Goal: Task Accomplishment & Management: Complete application form

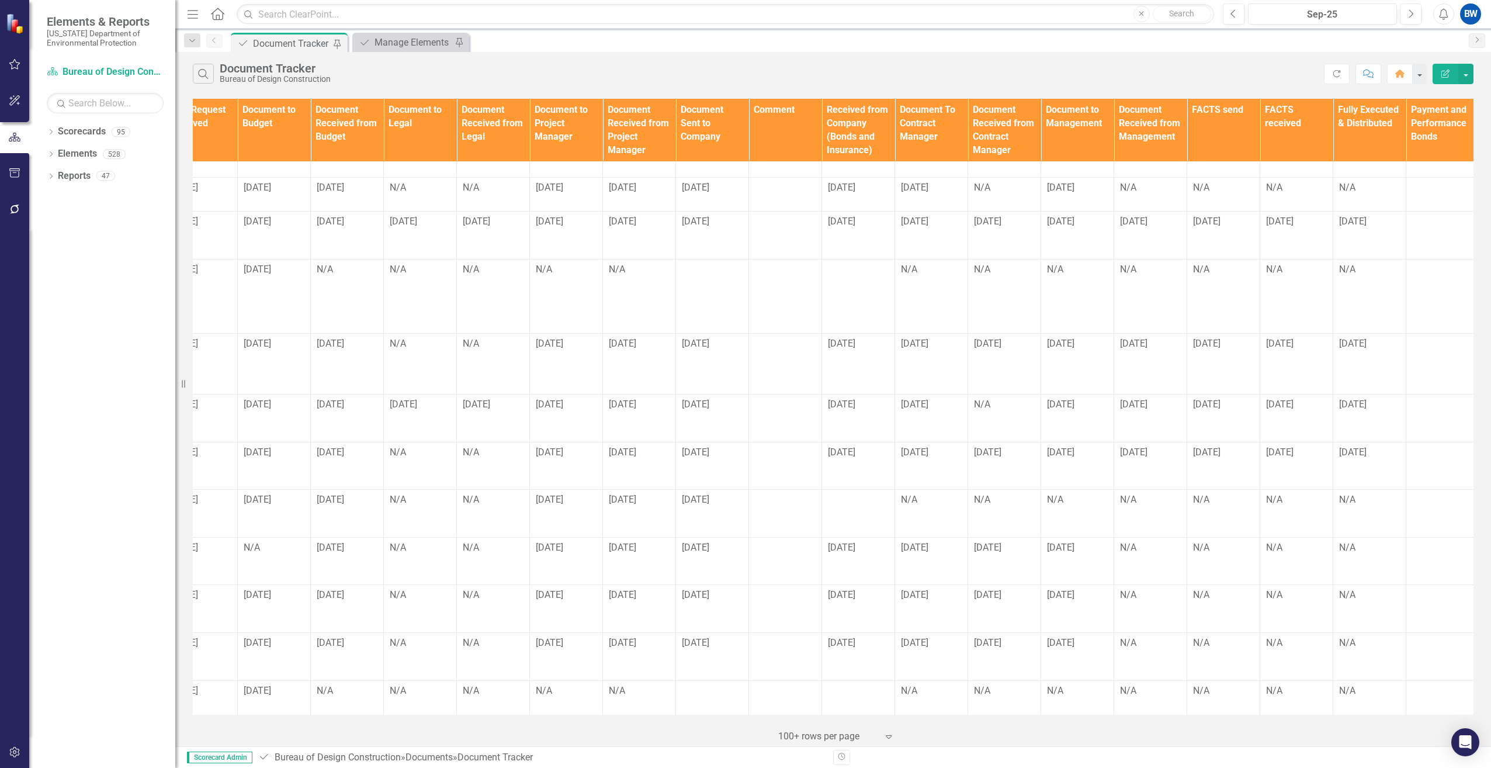
scroll to position [175, 835]
click at [841, 493] on div at bounding box center [855, 500] width 61 height 14
click at [853, 493] on div at bounding box center [855, 500] width 61 height 14
click at [843, 493] on div at bounding box center [855, 500] width 61 height 14
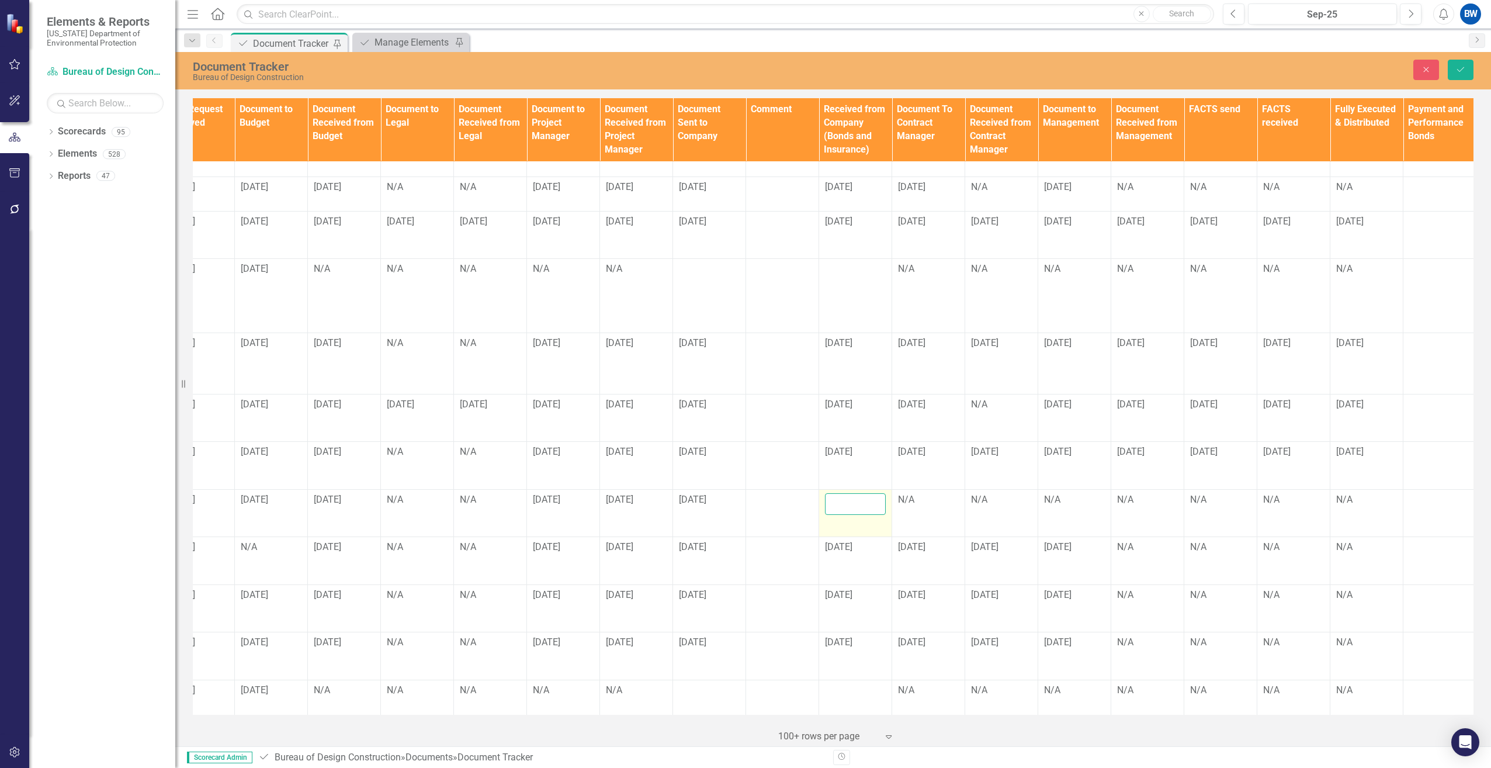
click at [849, 493] on input "text" at bounding box center [855, 504] width 61 height 22
type input "[DATE]"
click at [910, 493] on div "N/A" at bounding box center [928, 499] width 61 height 13
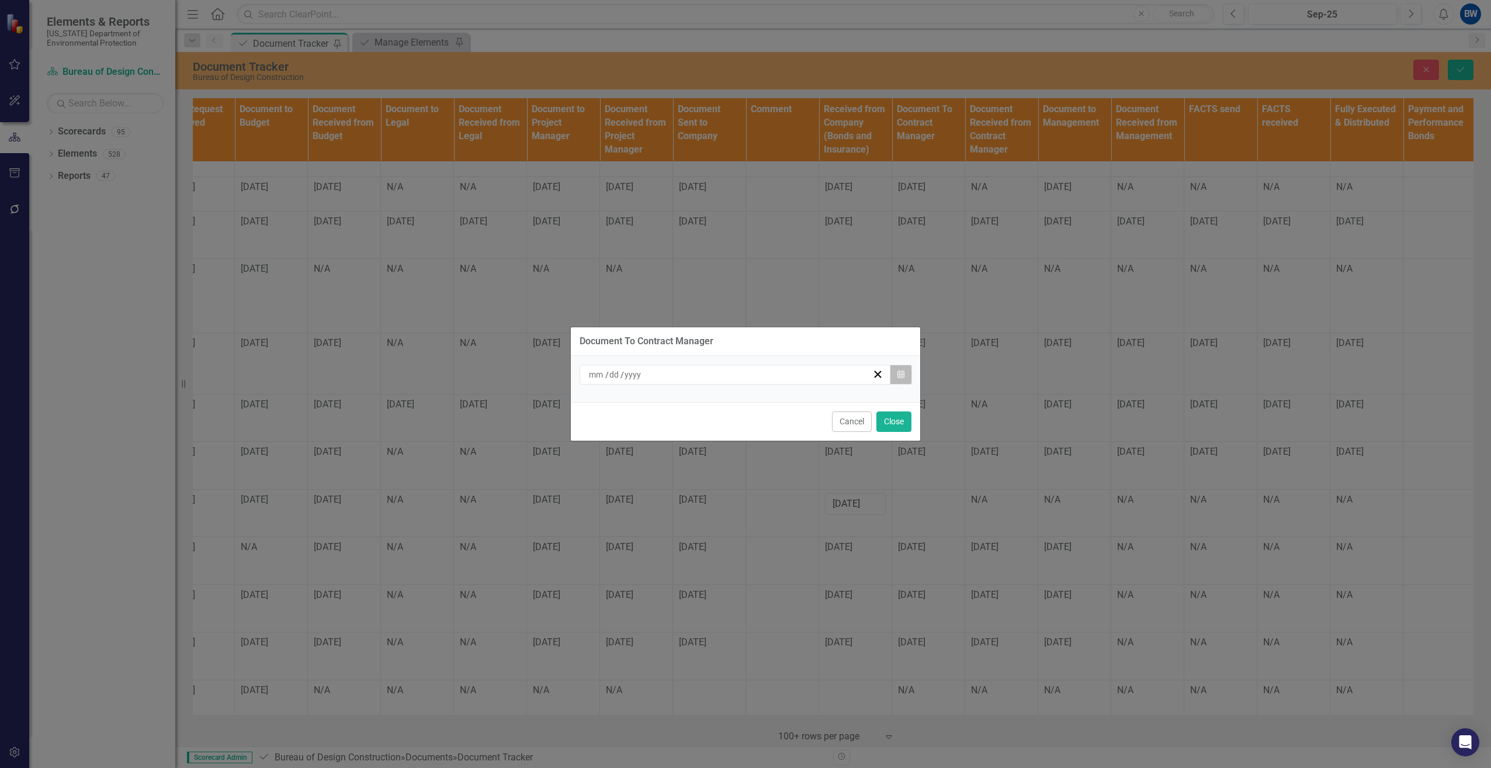
drag, startPoint x: 910, startPoint y: 482, endPoint x: 899, endPoint y: 375, distance: 108.1
click at [899, 375] on icon "button" at bounding box center [900, 374] width 7 height 8
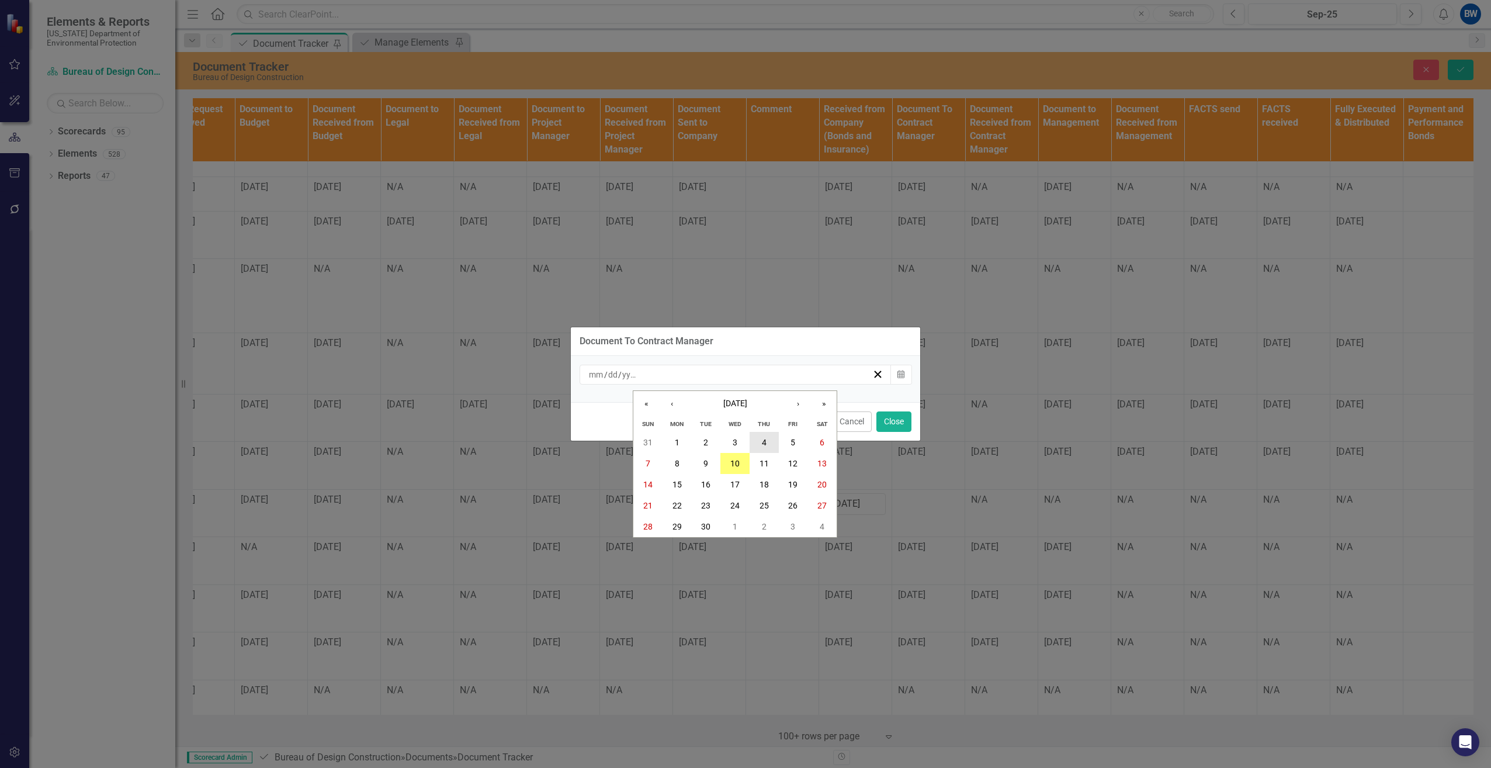
click at [767, 441] on button "4" at bounding box center [764, 442] width 29 height 21
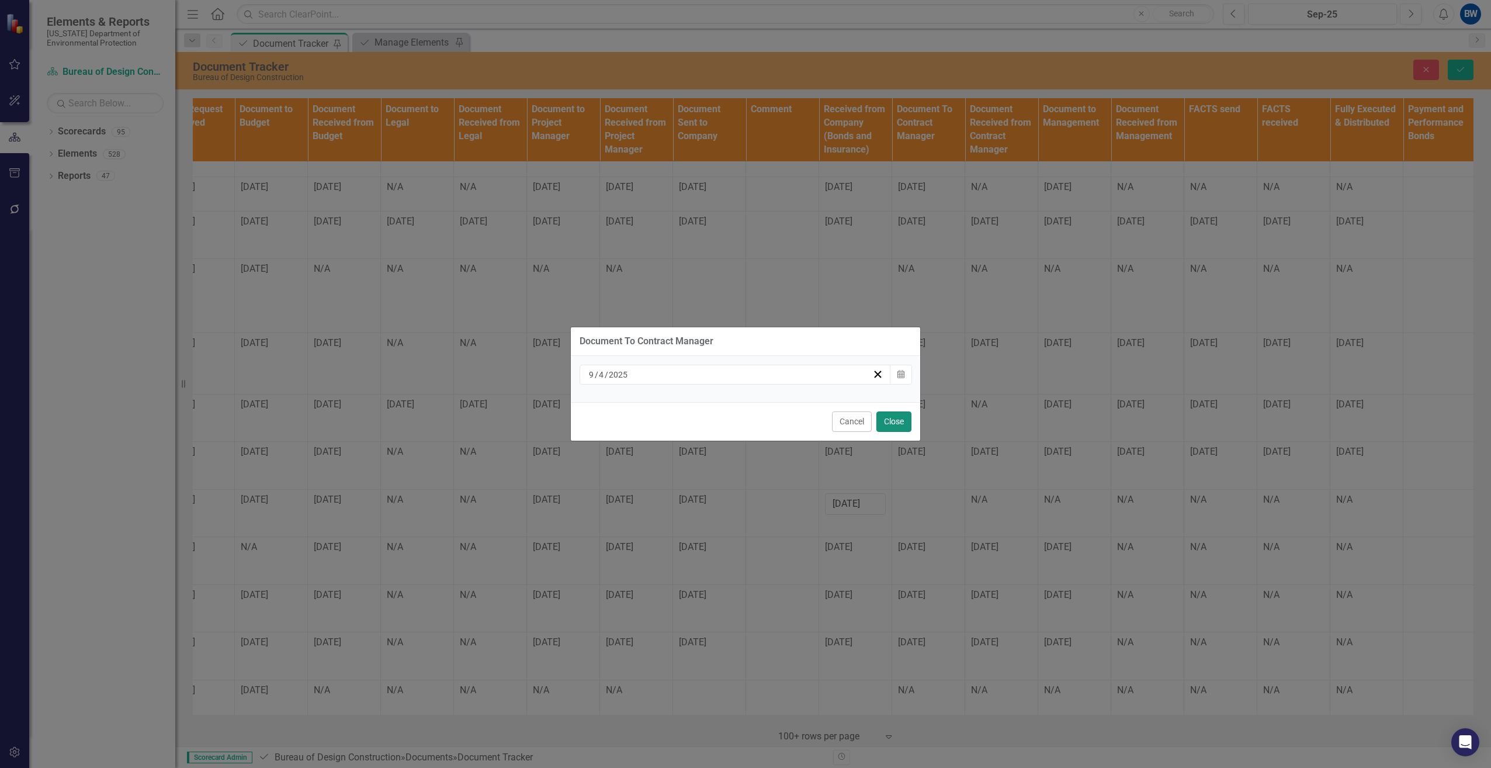
click at [890, 422] on button "Close" at bounding box center [893, 421] width 35 height 20
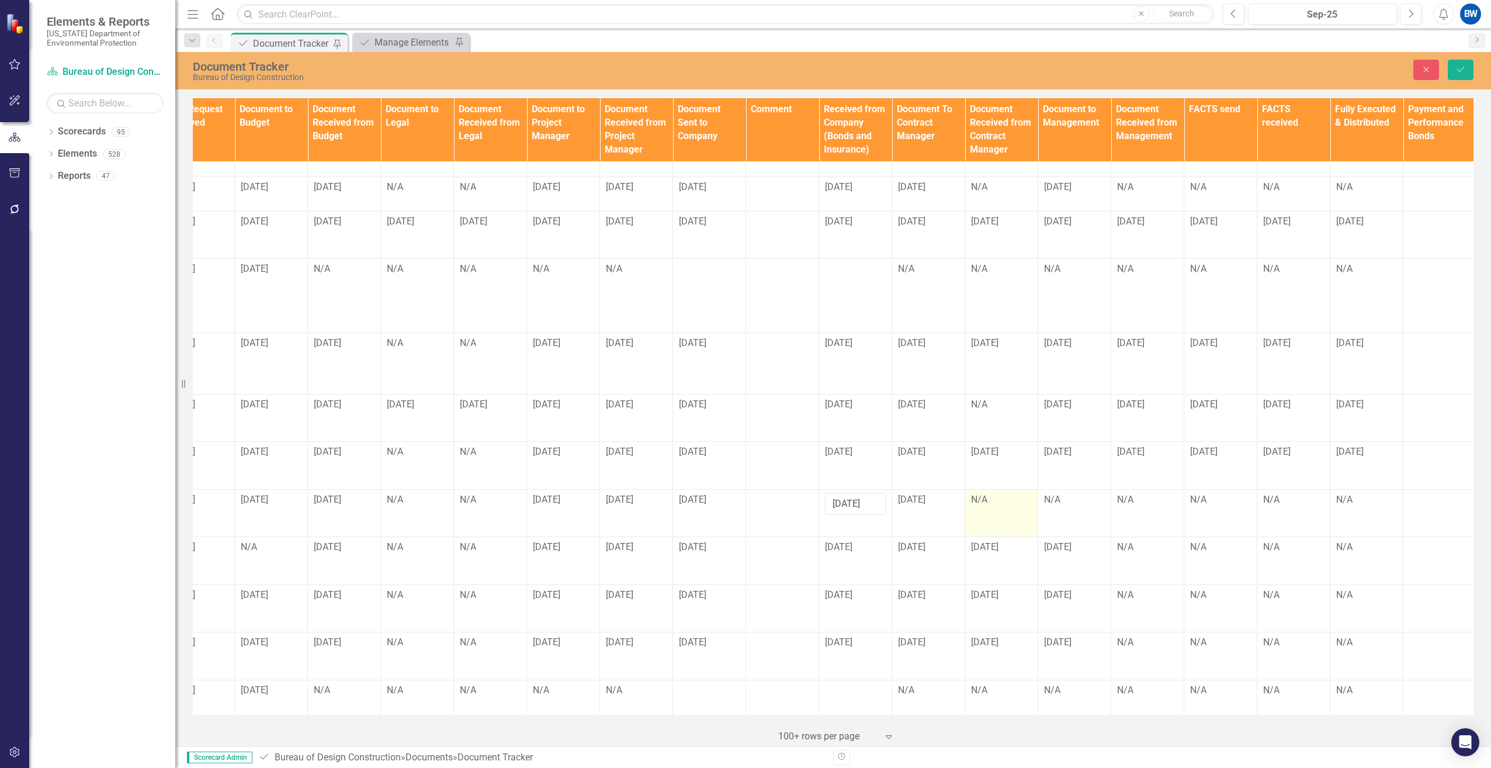
click at [984, 493] on div "N/A" at bounding box center [1001, 499] width 61 height 13
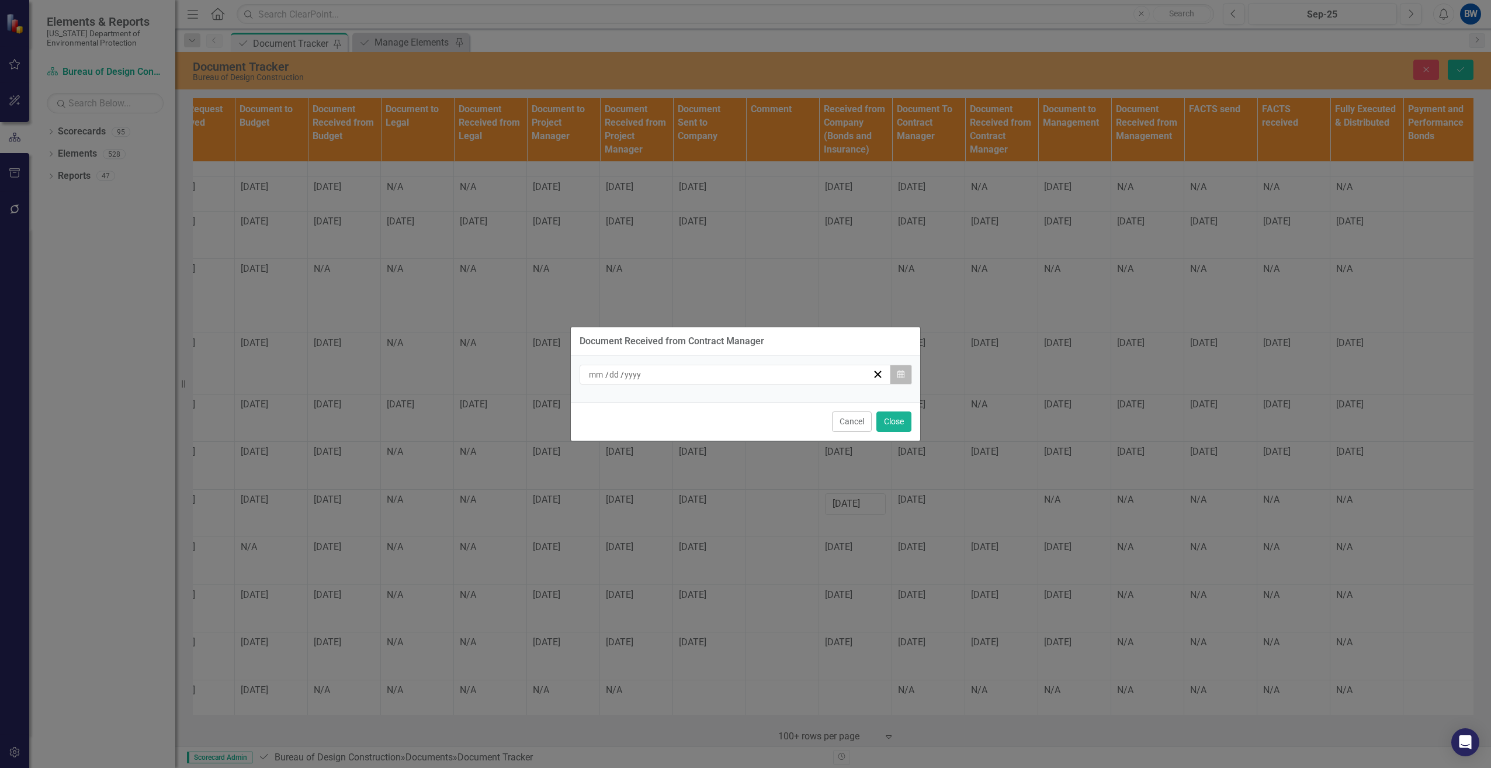
drag, startPoint x: 984, startPoint y: 489, endPoint x: 896, endPoint y: 379, distance: 140.9
click at [896, 379] on button "Calendar" at bounding box center [901, 375] width 22 height 20
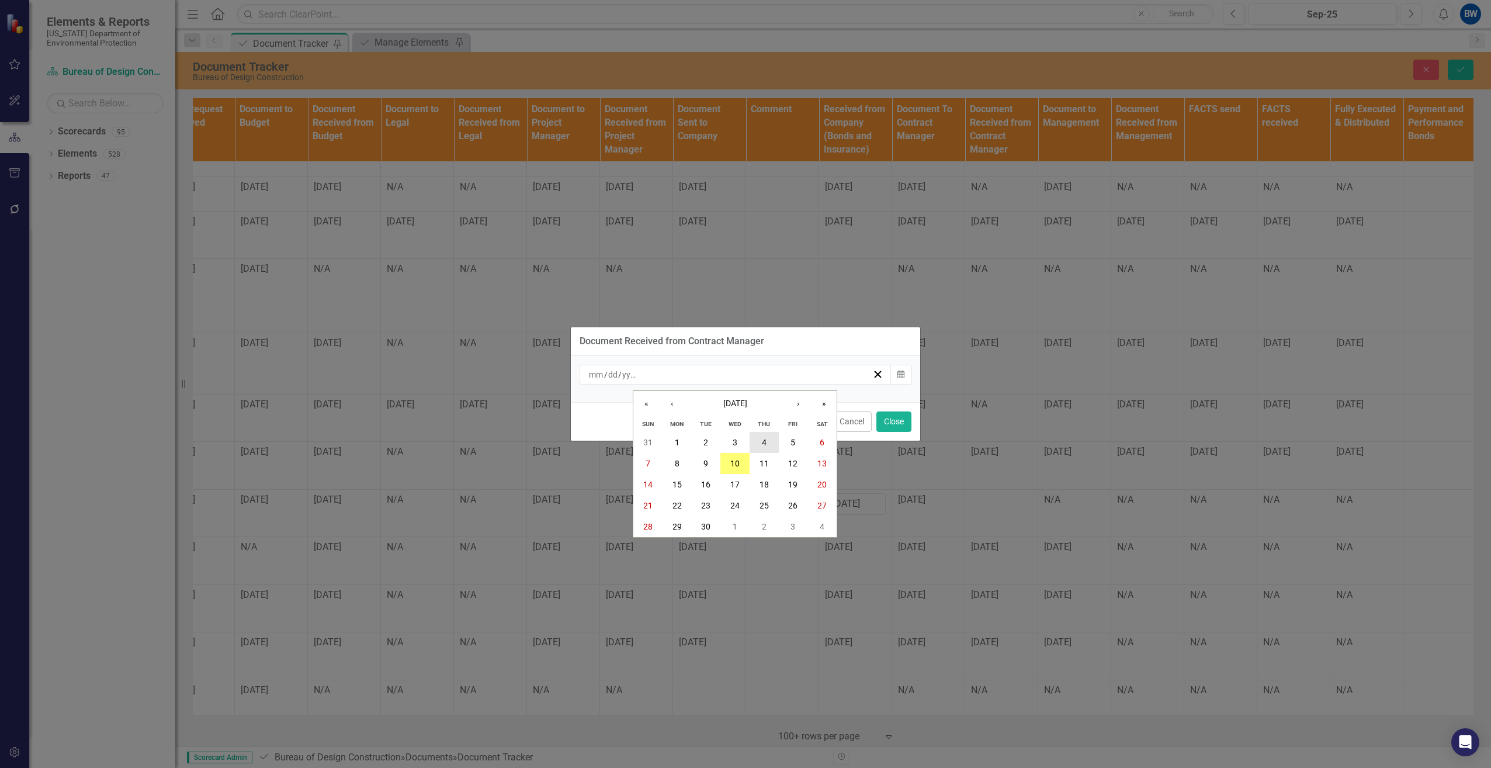
click at [765, 441] on abbr "4" at bounding box center [764, 442] width 5 height 9
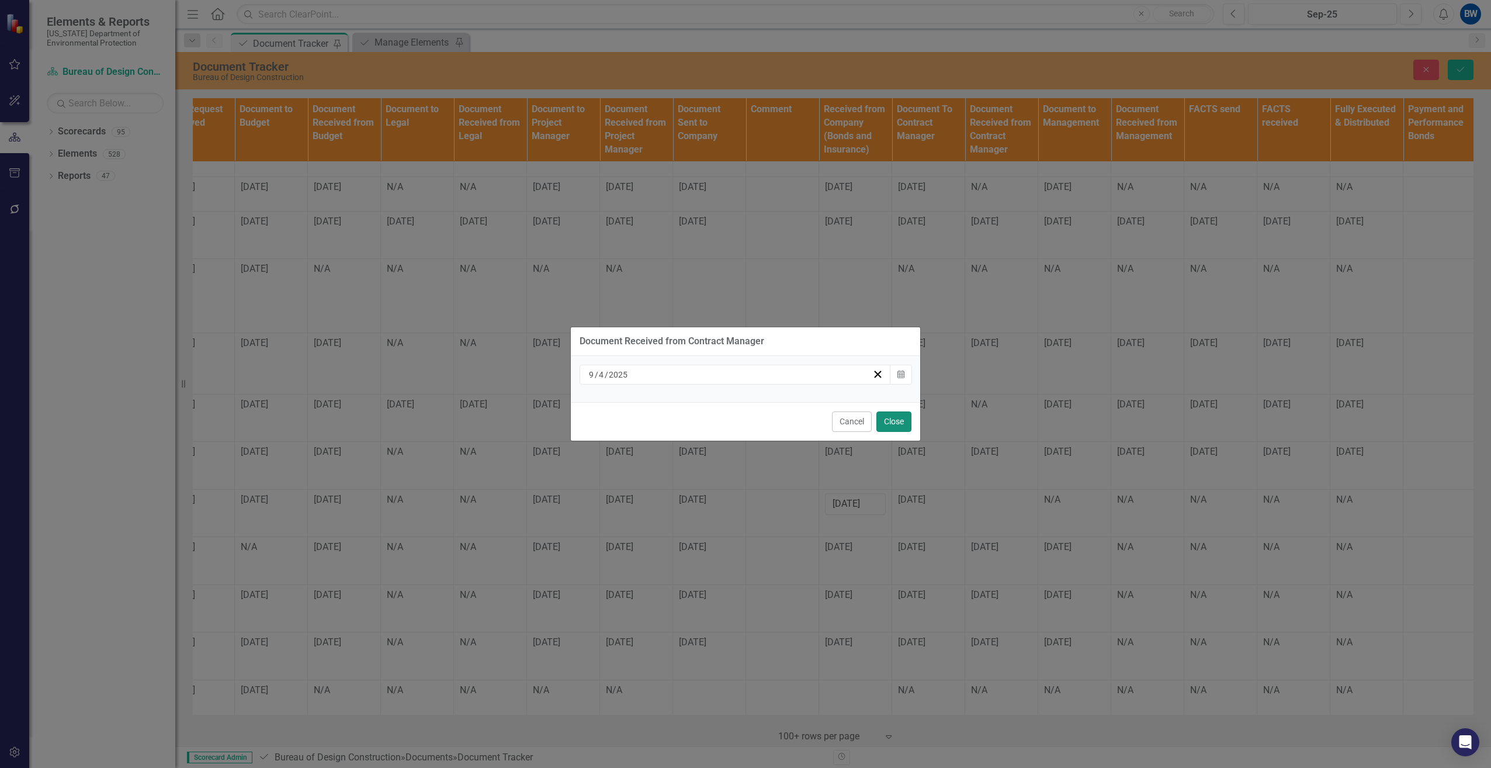
click at [901, 422] on button "Close" at bounding box center [893, 421] width 35 height 20
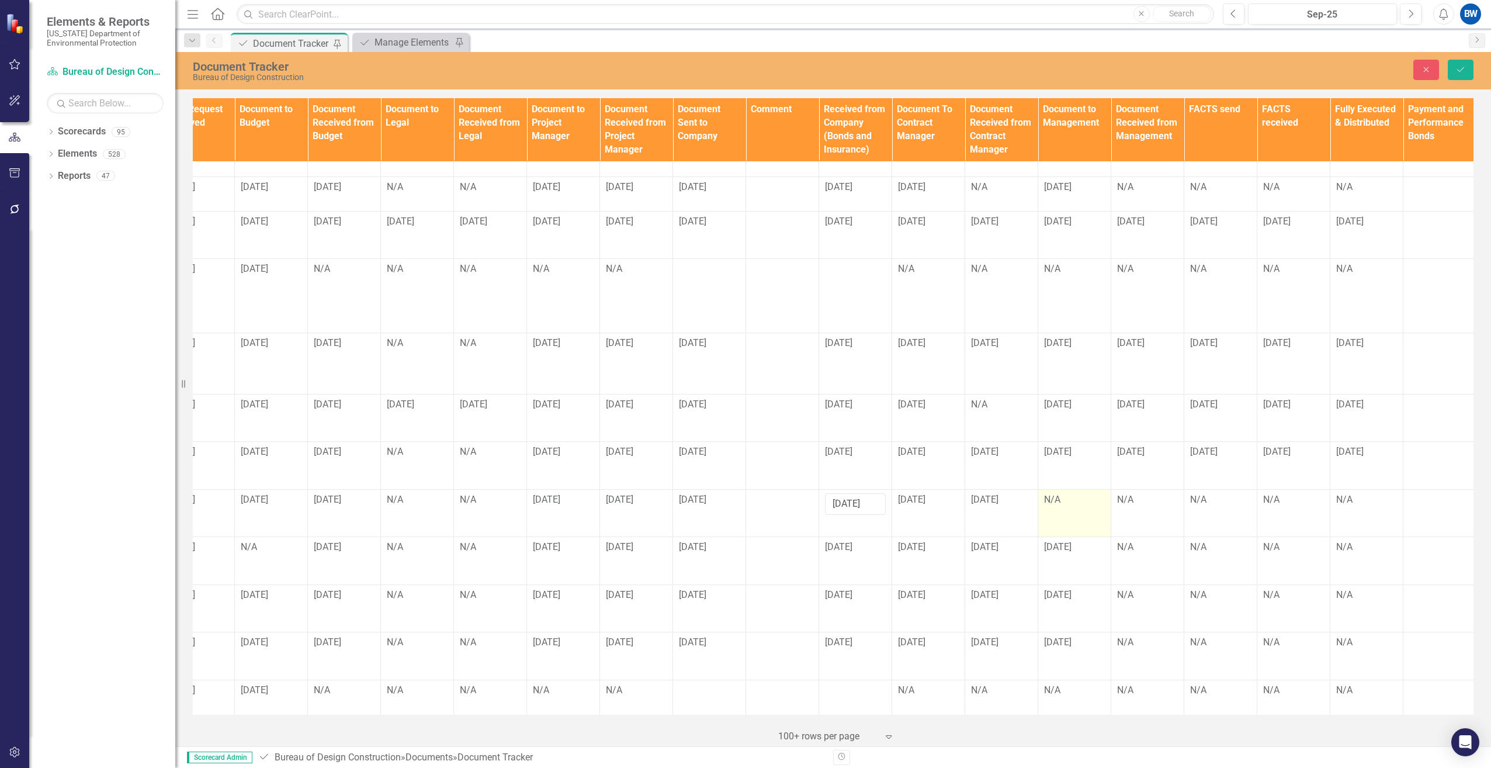
click at [1058, 494] on td "N/A" at bounding box center [1074, 513] width 73 height 48
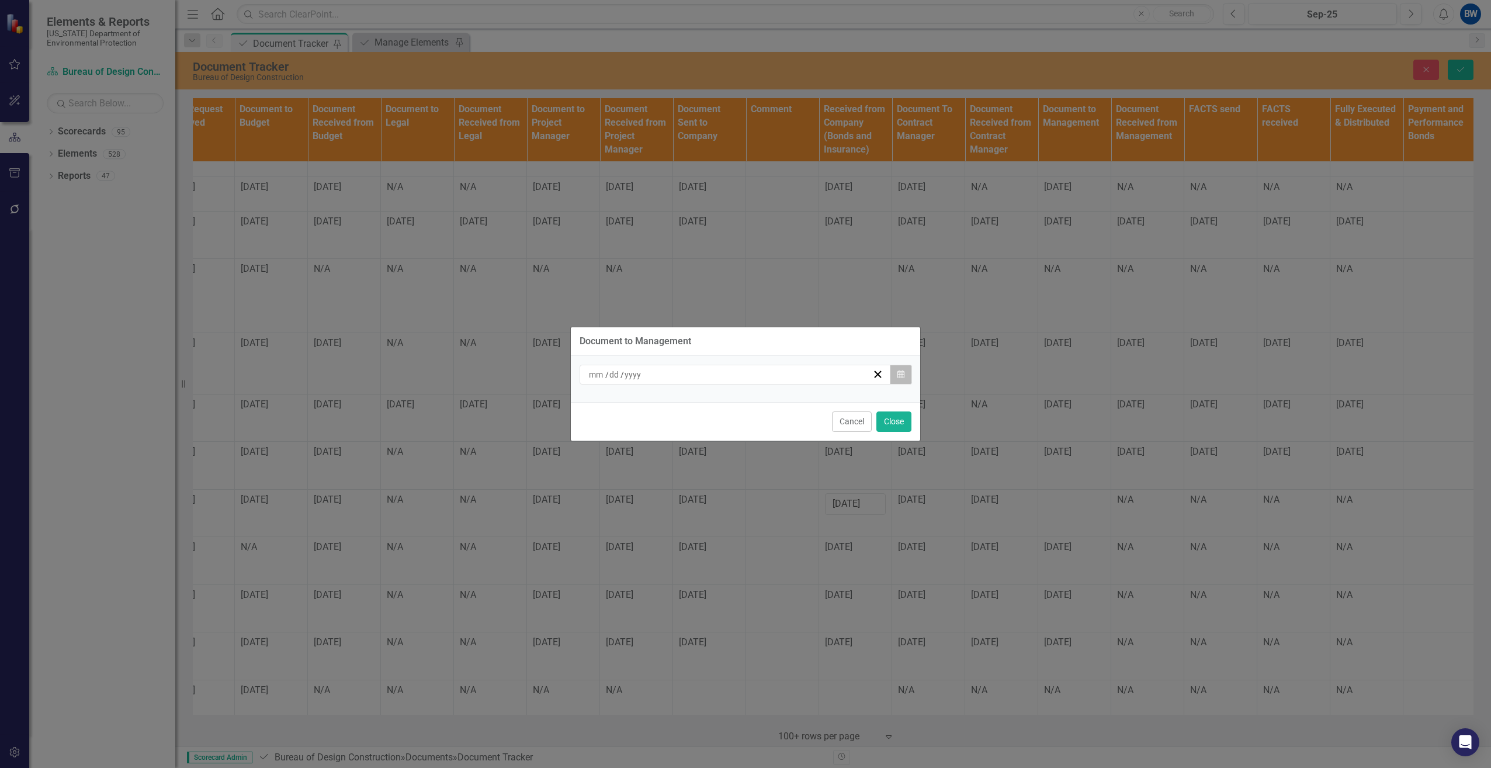
click at [902, 376] on icon "button" at bounding box center [900, 374] width 7 height 8
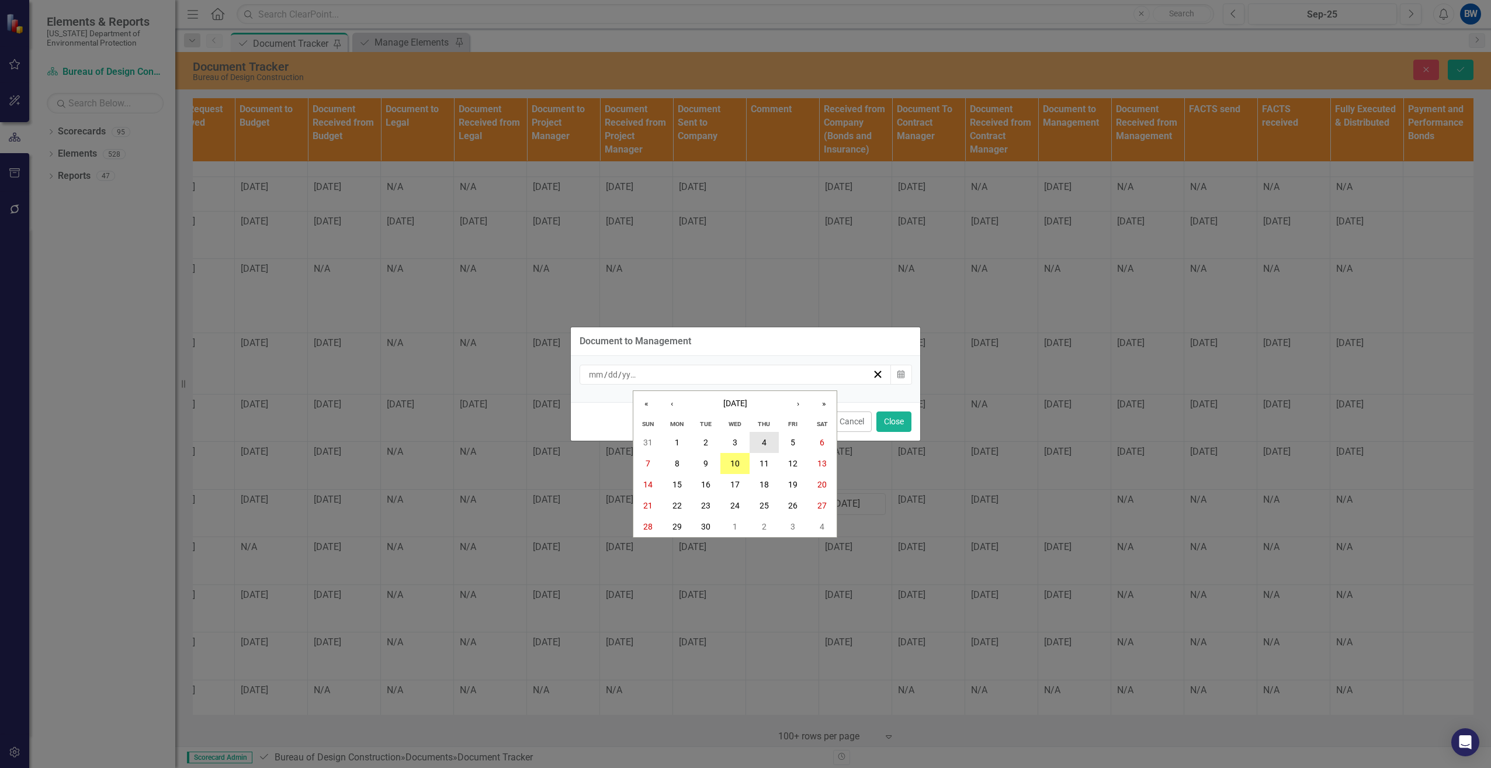
click at [762, 439] on abbr "4" at bounding box center [764, 442] width 5 height 9
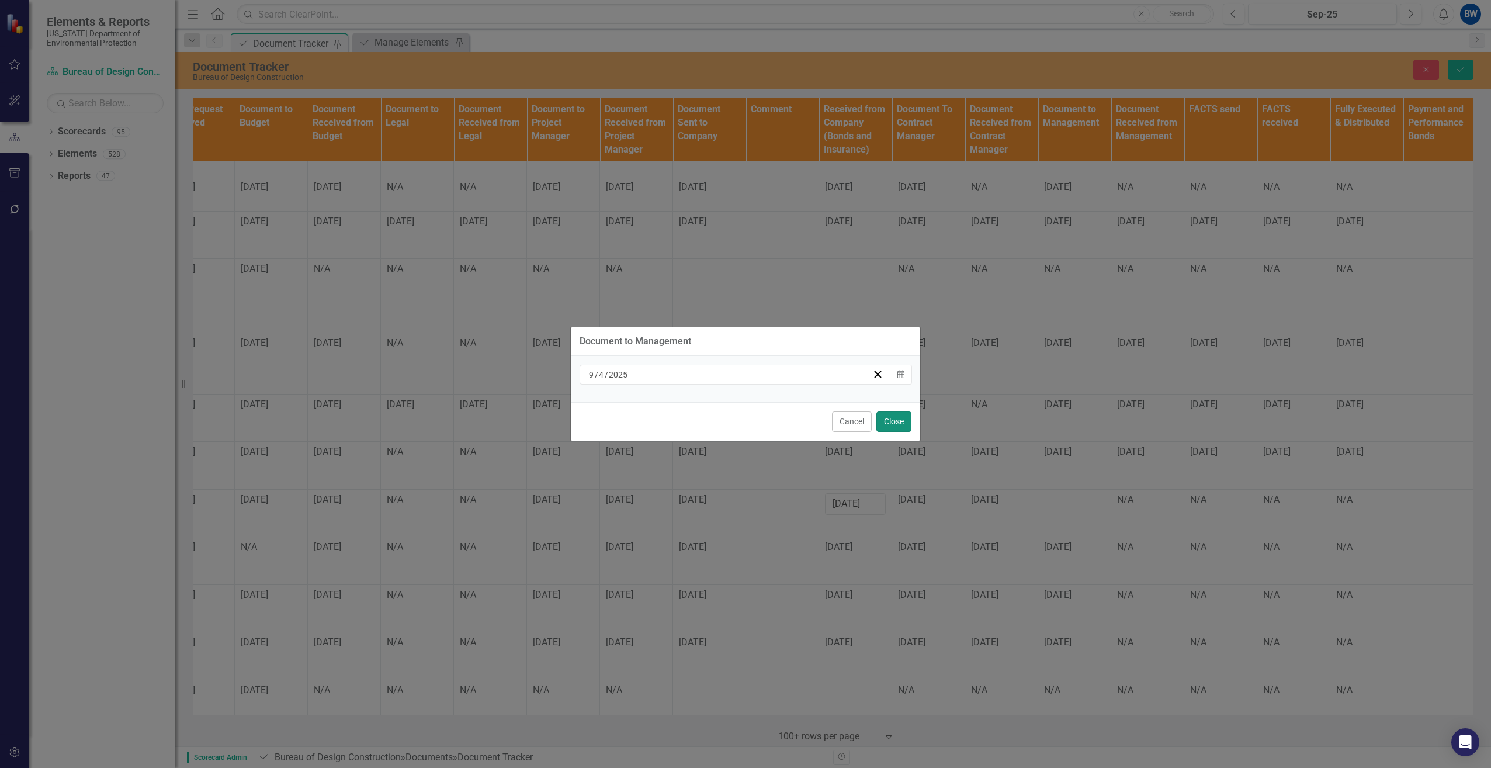
click at [888, 421] on button "Close" at bounding box center [893, 421] width 35 height 20
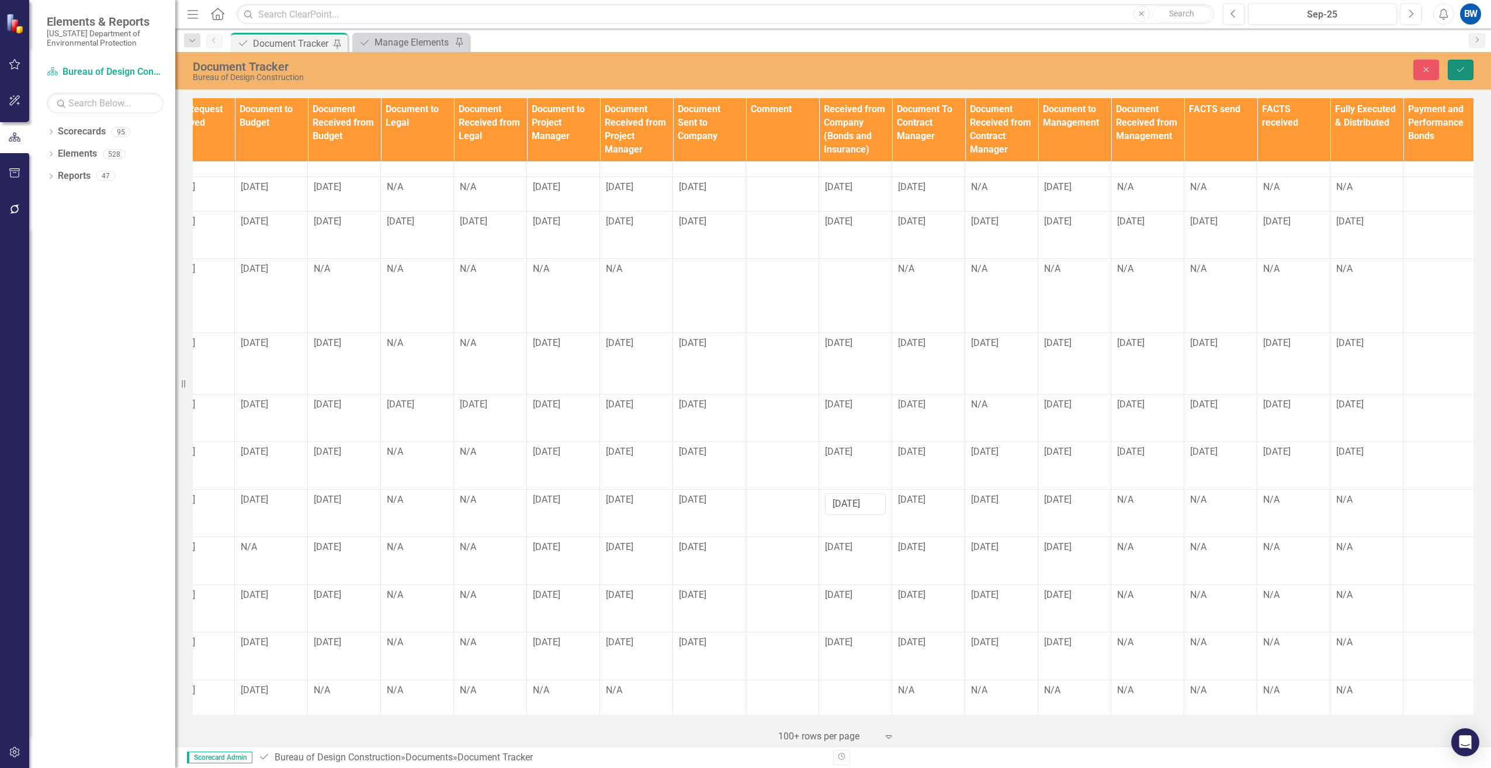
click at [1457, 63] on button "Save" at bounding box center [1461, 70] width 26 height 20
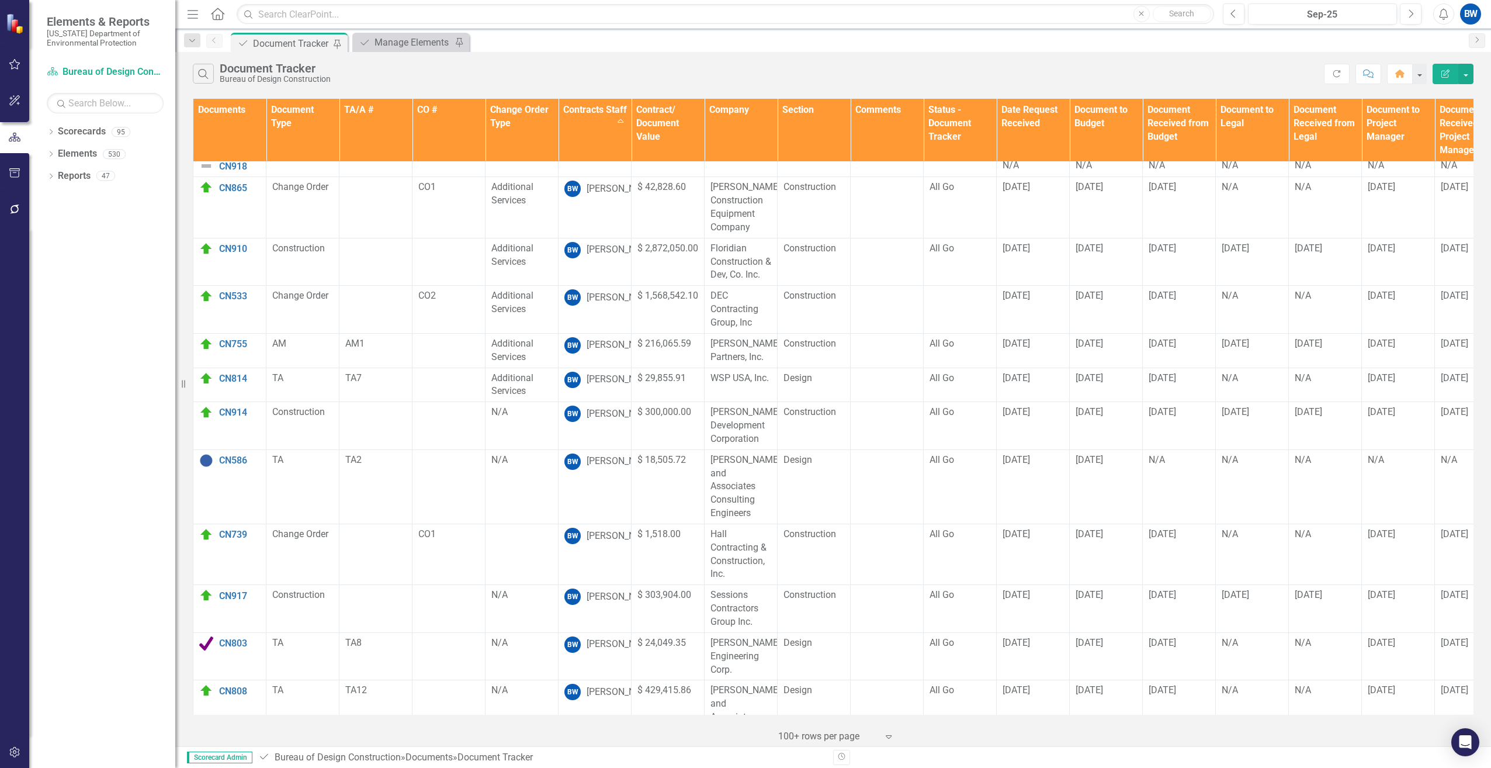
scroll to position [0, 0]
